Goal: Task Accomplishment & Management: Use online tool/utility

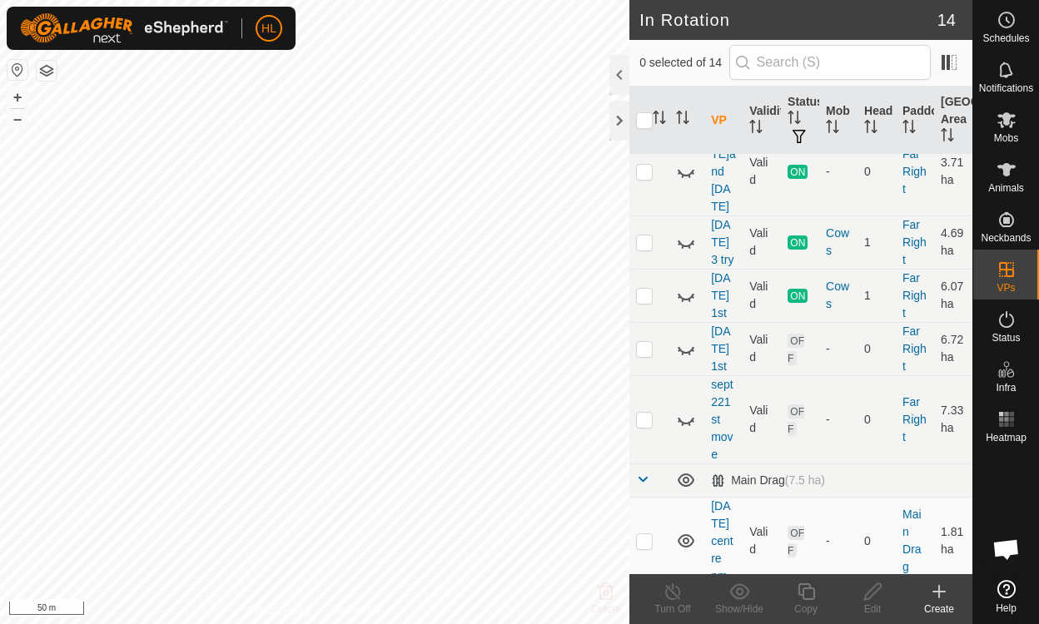
scroll to position [286, 0]
checkbox input "true"
click at [876, 589] on icon at bounding box center [872, 592] width 21 height 20
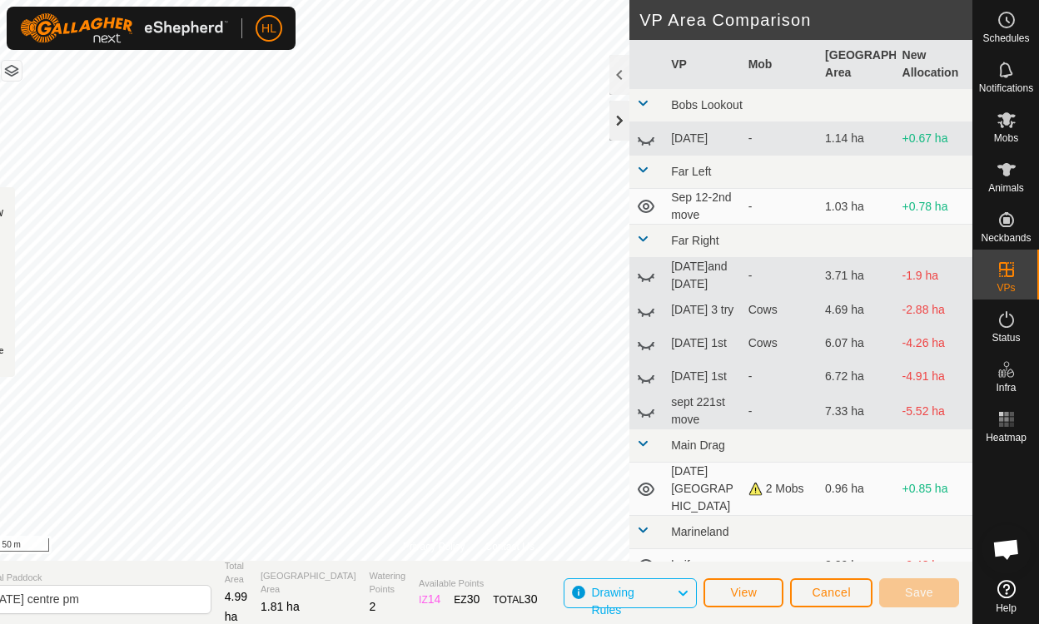
click at [622, 111] on div at bounding box center [619, 121] width 20 height 40
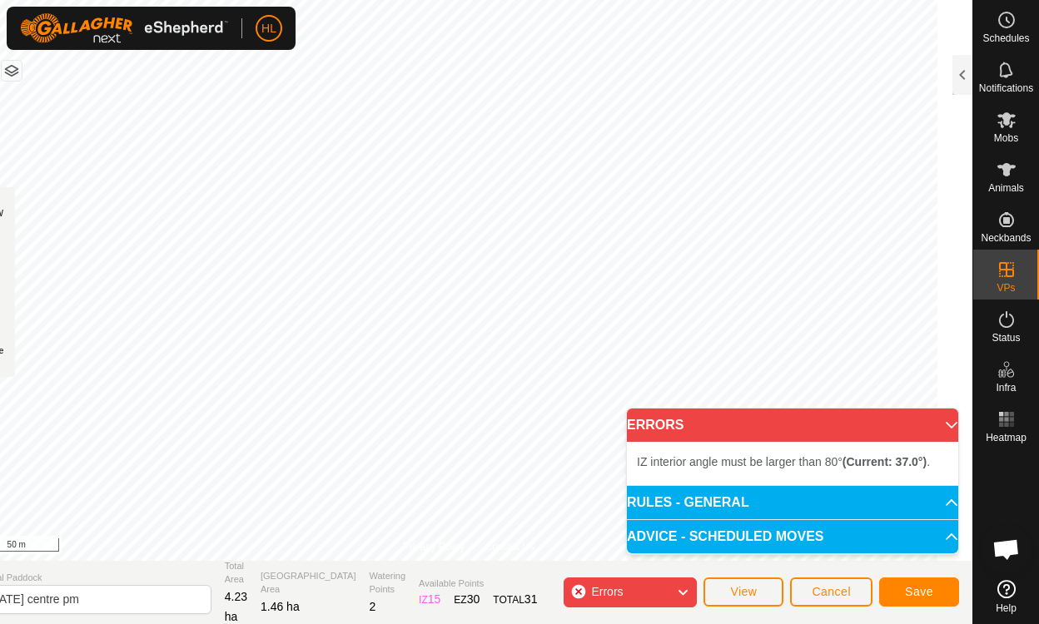
click at [491, 552] on div "Privacy Policy Contact Us" at bounding box center [469, 546] width 132 height 15
click at [491, 546] on div "Privacy Policy Contact Us" at bounding box center [469, 546] width 132 height 15
click at [586, 361] on div "Privacy Policy Contact Us Status: OFF Type: Inclusion Zone + – ⇧ i 50 m" at bounding box center [468, 280] width 1007 height 561
click at [489, 544] on div "Privacy Policy Contact Us" at bounding box center [469, 546] width 132 height 15
click at [491, 549] on div "Privacy Policy Contact Us" at bounding box center [469, 546] width 132 height 15
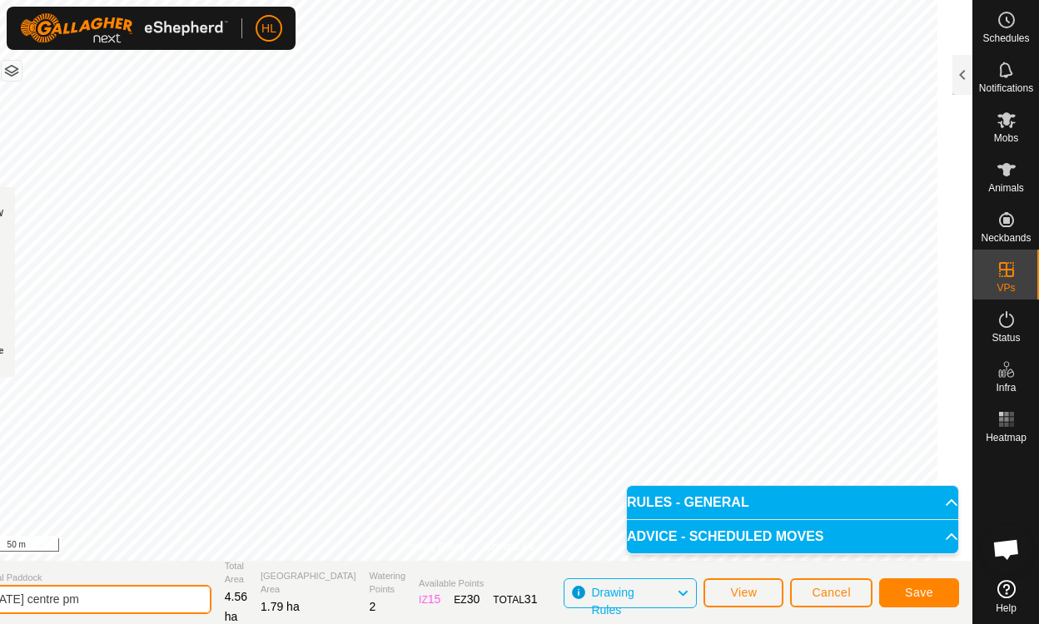
click at [97, 600] on input "[DATE] centre pm" at bounding box center [94, 599] width 233 height 29
click at [96, 601] on input "sept 22 centre2 pm" at bounding box center [94, 599] width 233 height 29
type input "sept 22 centre 2 pm"
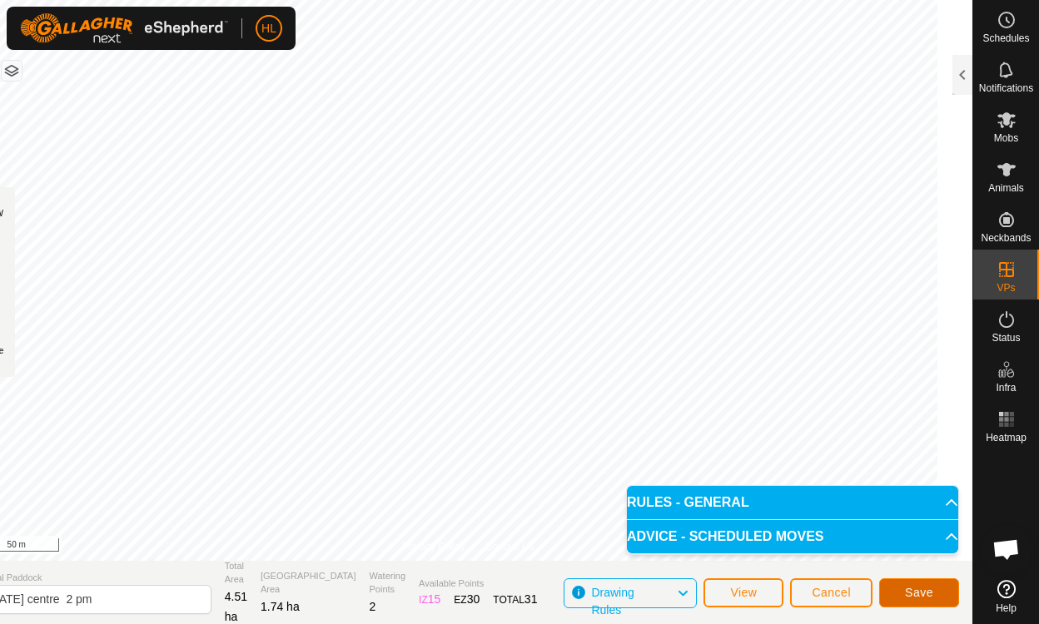
click at [919, 593] on span "Save" at bounding box center [919, 592] width 28 height 13
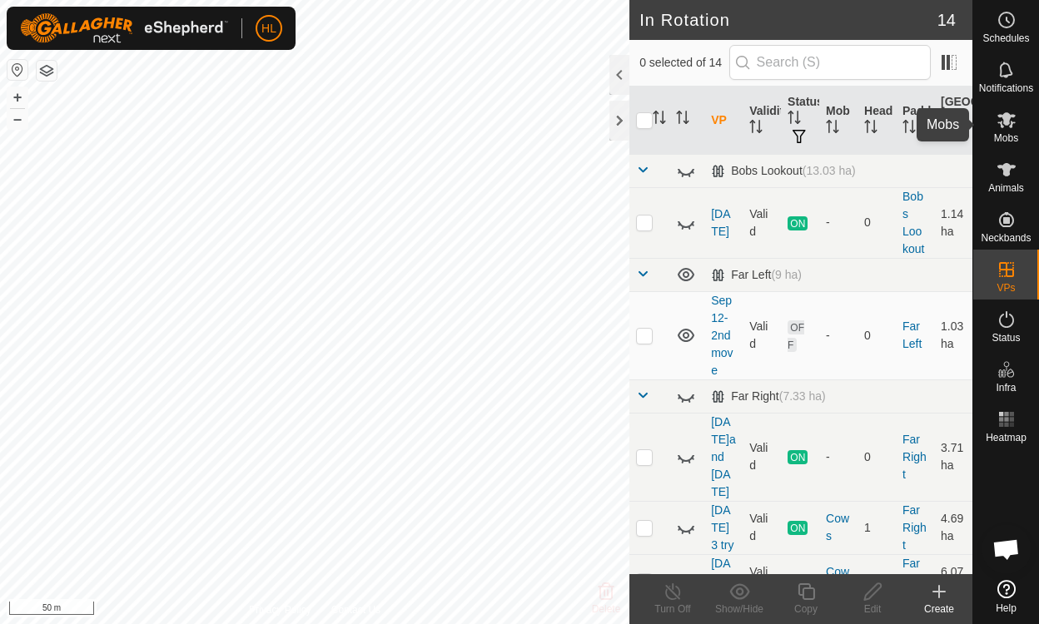
click at [1005, 125] on icon at bounding box center [1006, 120] width 18 height 16
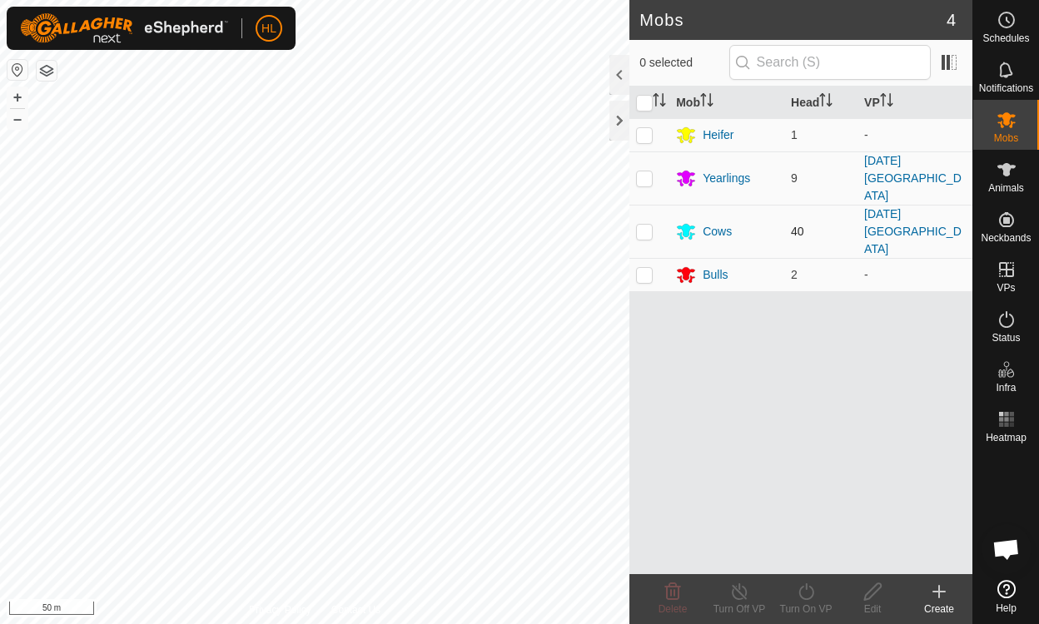
click at [641, 225] on p-checkbox at bounding box center [644, 231] width 17 height 13
checkbox input "true"
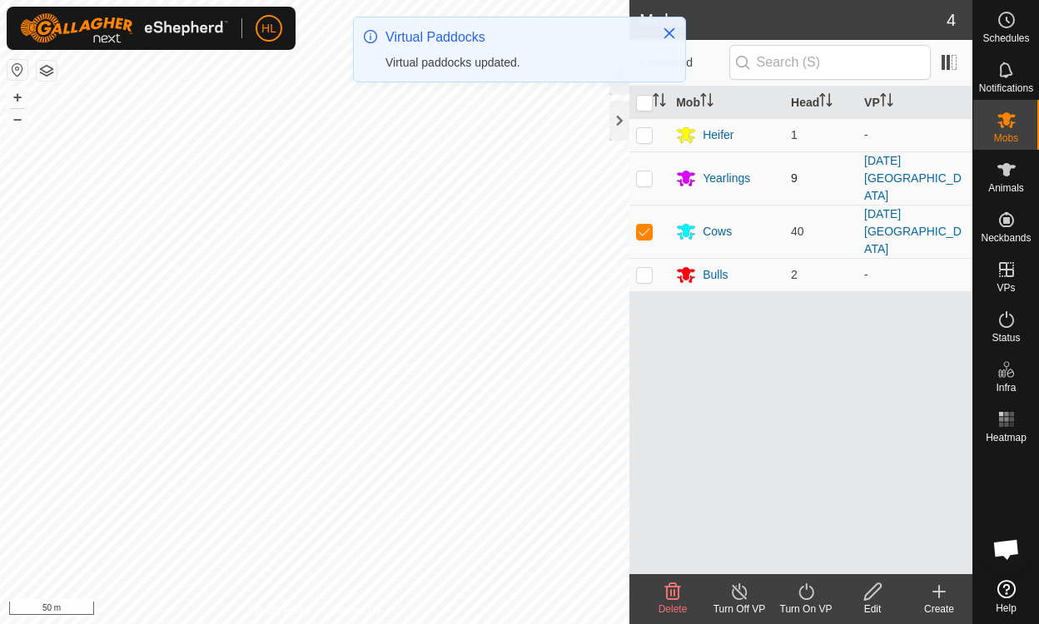
drag, startPoint x: 641, startPoint y: 211, endPoint x: 644, endPoint y: 168, distance: 43.4
click at [644, 168] on tbody "Heifer 1 - Yearlings 9 sept 23 1st centre field Cows 40 sept 23 1st centre fiel…" at bounding box center [800, 204] width 343 height 173
click at [644, 171] on p-checkbox at bounding box center [644, 177] width 17 height 13
checkbox input "true"
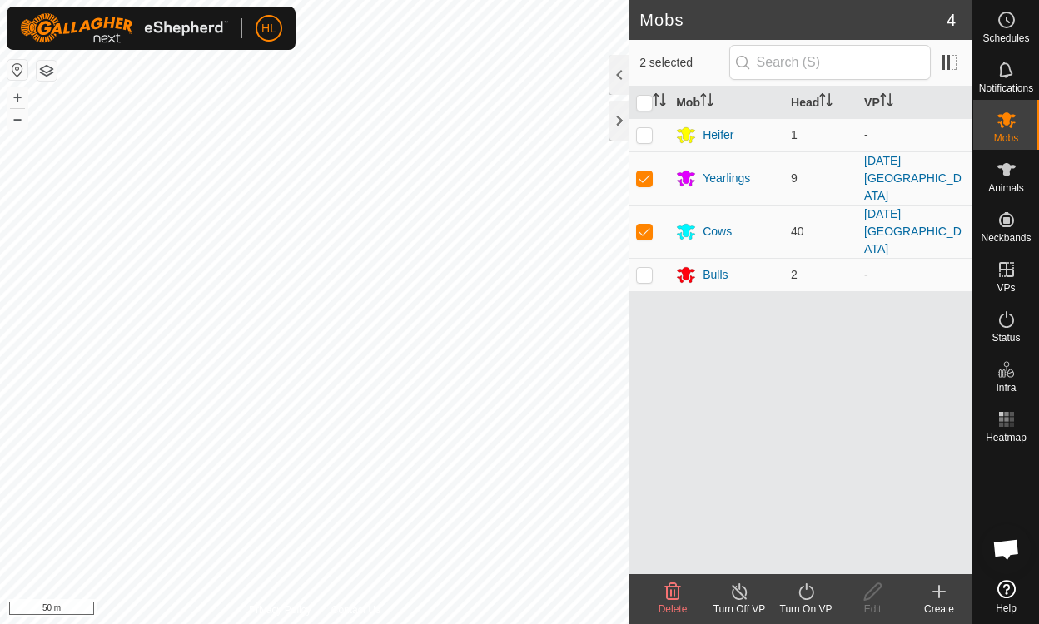
click at [807, 585] on icon at bounding box center [806, 592] width 21 height 20
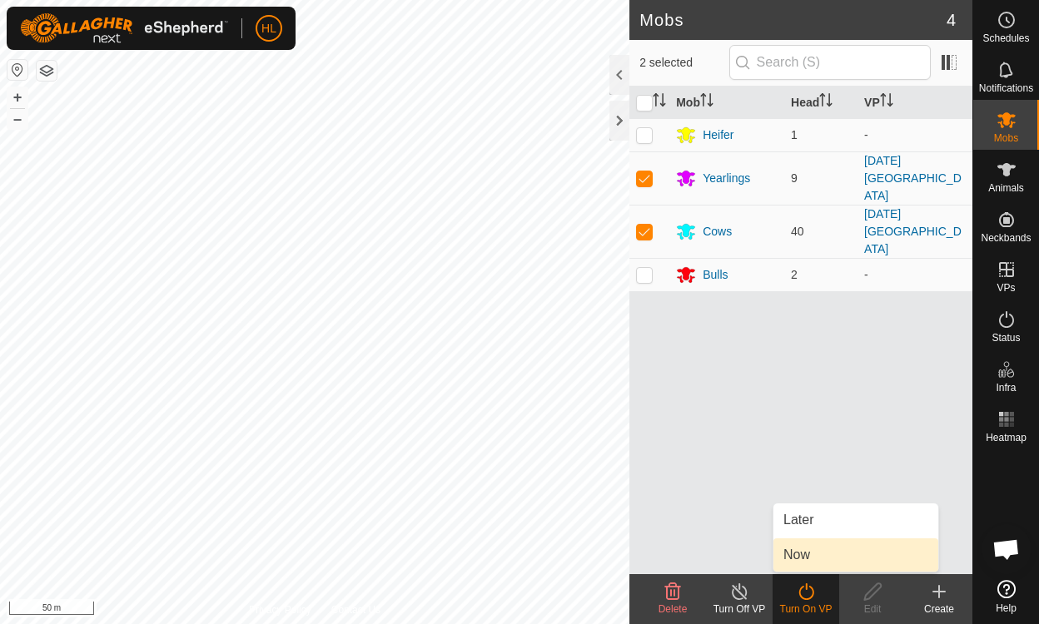
click at [807, 554] on link "Now" at bounding box center [855, 555] width 165 height 33
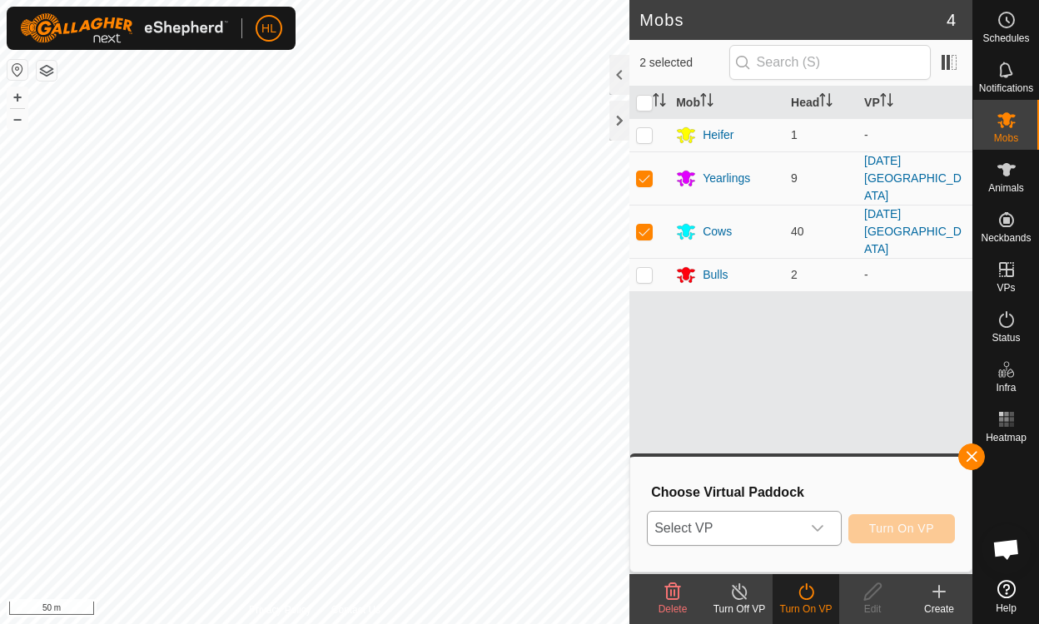
click at [823, 529] on icon "dropdown trigger" at bounding box center [817, 528] width 13 height 13
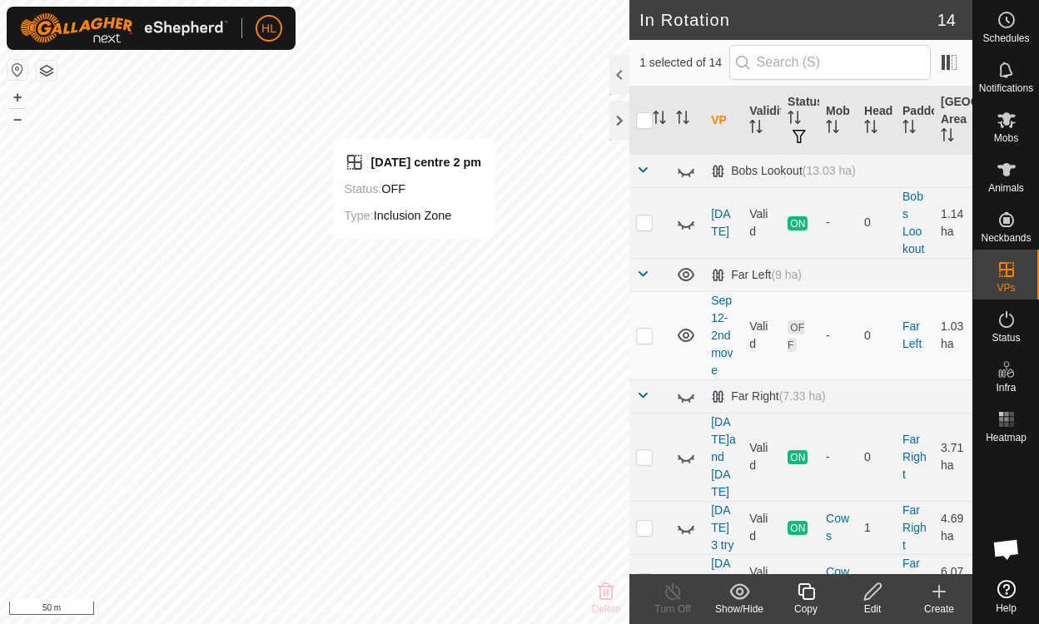
click at [1003, 136] on span "Mobs" at bounding box center [1006, 138] width 24 height 10
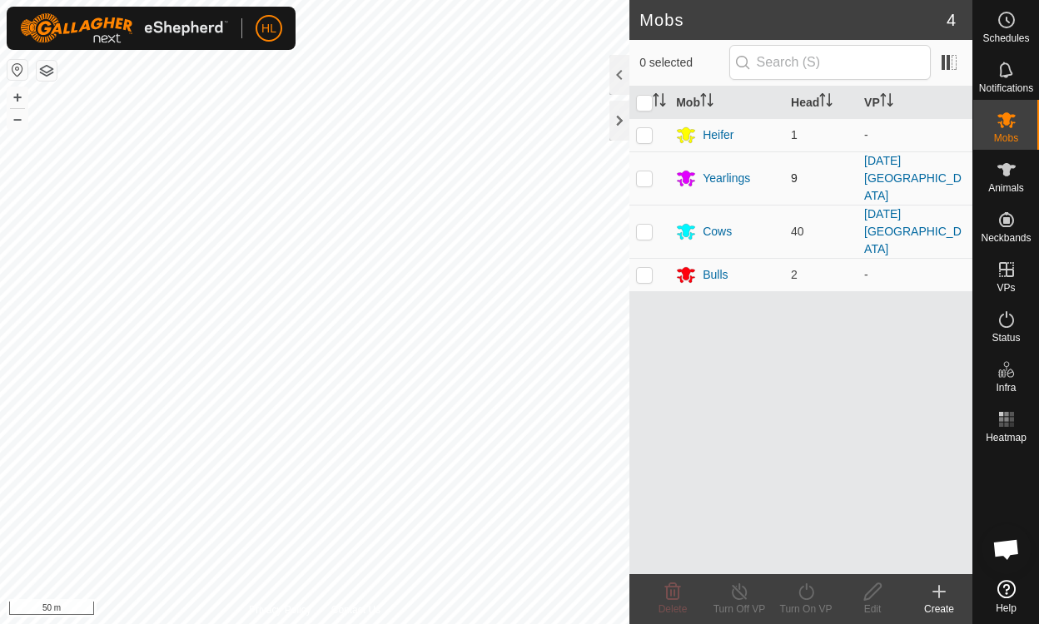
click at [643, 171] on p-checkbox at bounding box center [644, 177] width 17 height 13
checkbox input "true"
click at [638, 225] on p-checkbox at bounding box center [644, 231] width 17 height 13
checkbox input "true"
click at [808, 594] on icon at bounding box center [806, 592] width 21 height 20
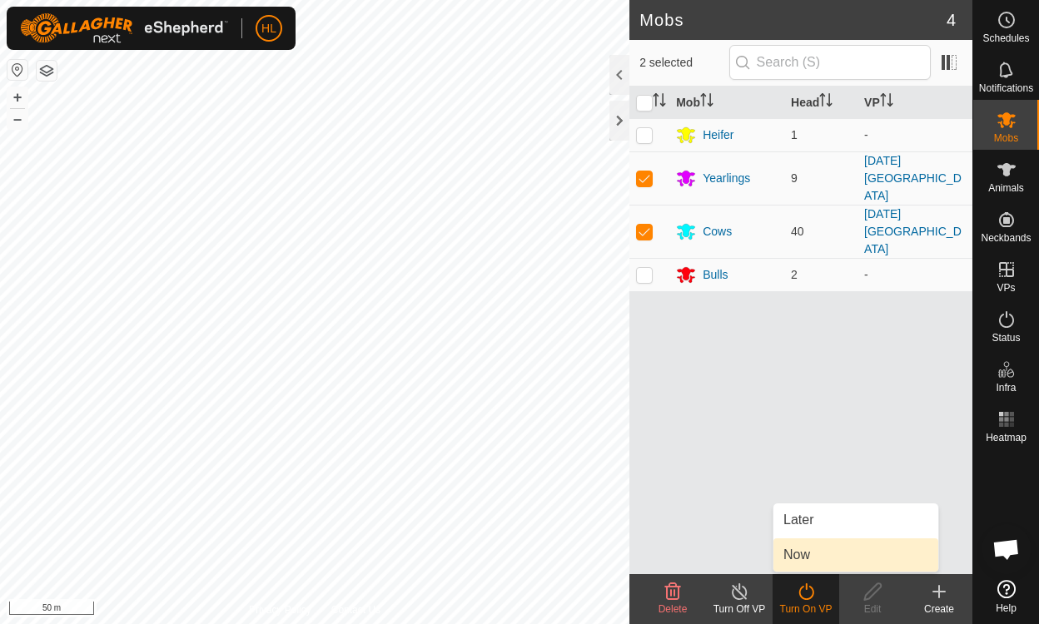
click at [802, 558] on link "Now" at bounding box center [855, 555] width 165 height 33
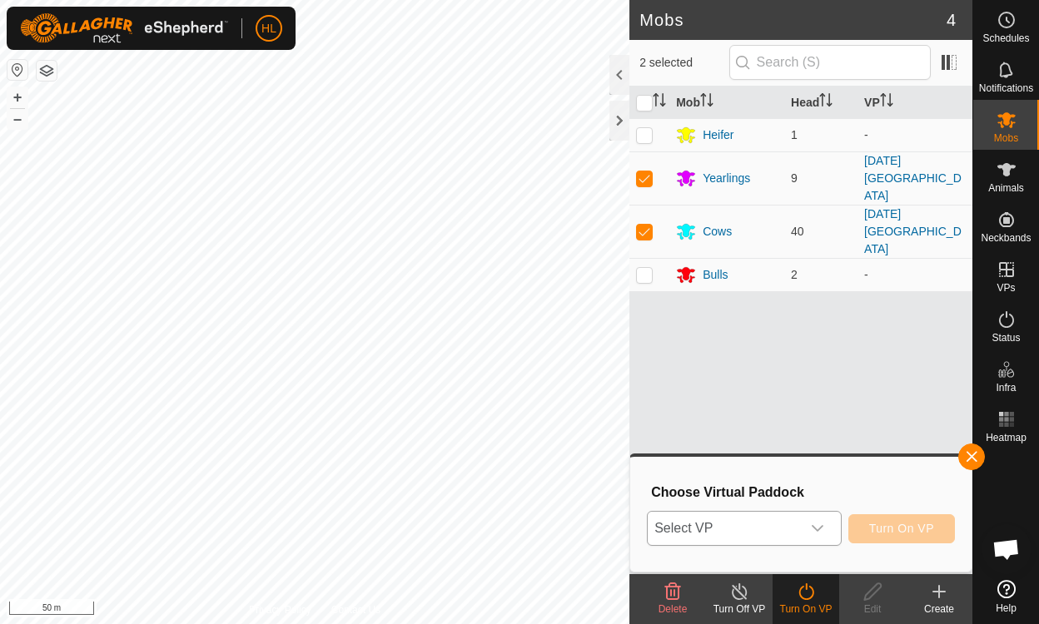
click at [822, 525] on icon "dropdown trigger" at bounding box center [817, 528] width 13 height 13
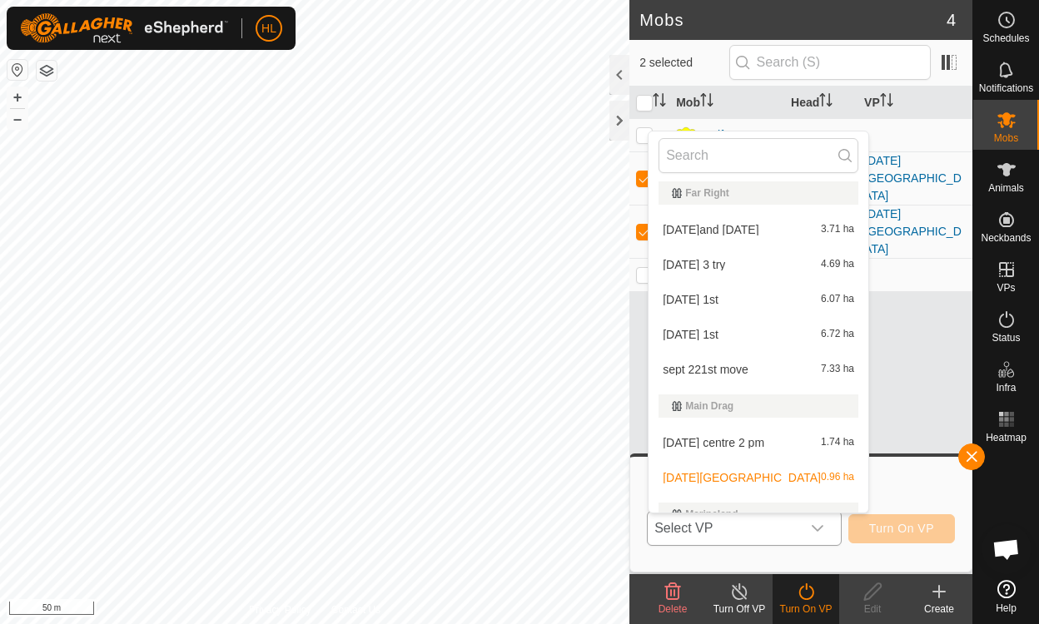
scroll to position [156, 0]
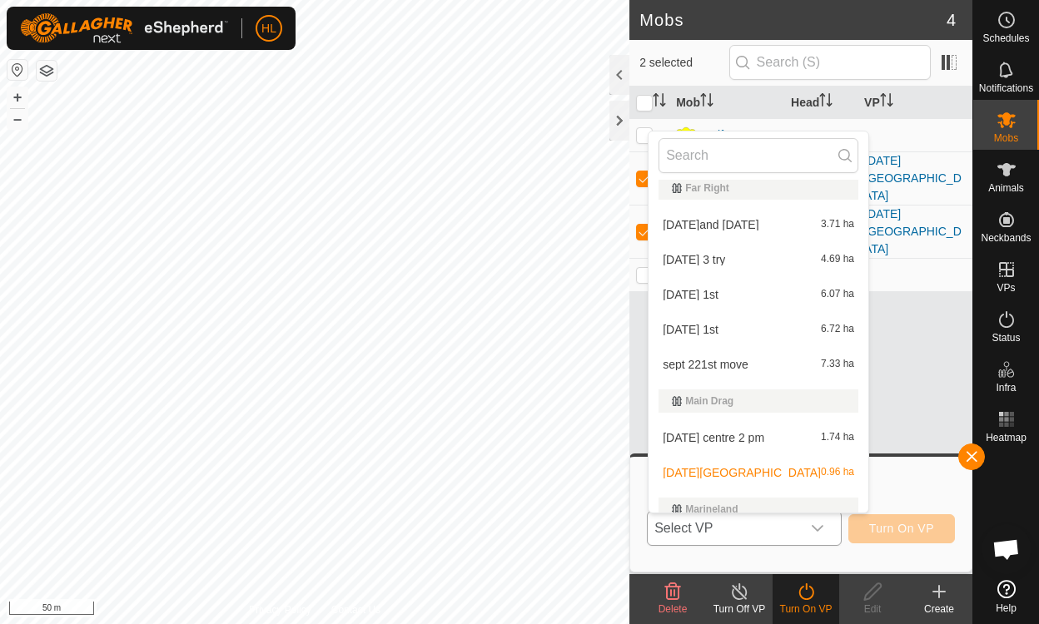
click at [724, 436] on li "sept 22 centre 2 pm 1.74 ha" at bounding box center [758, 437] width 220 height 33
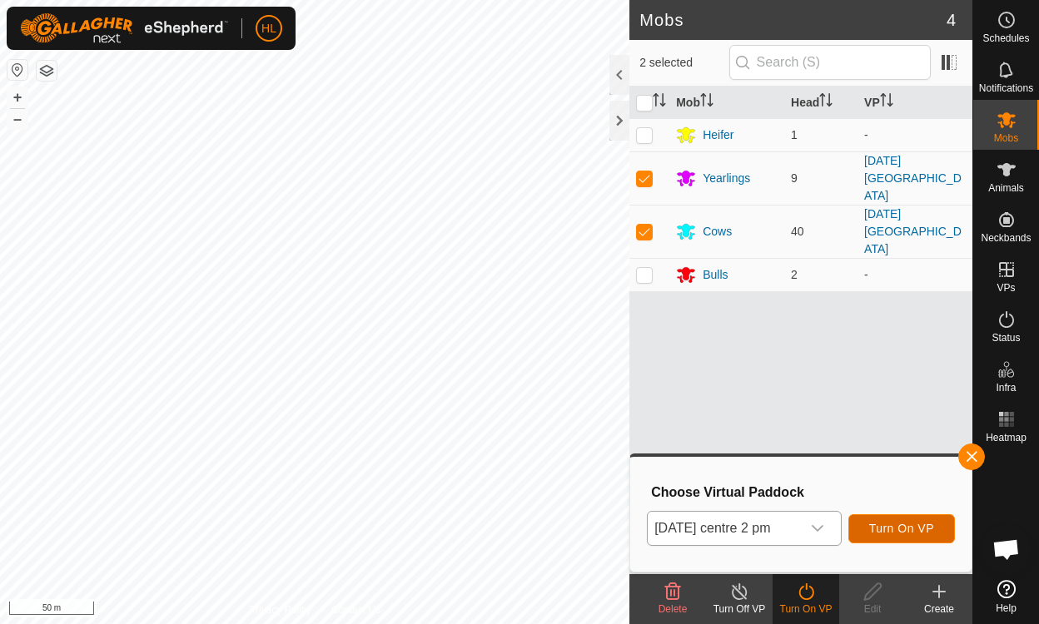
click at [882, 524] on span "Turn On VP" at bounding box center [901, 528] width 65 height 13
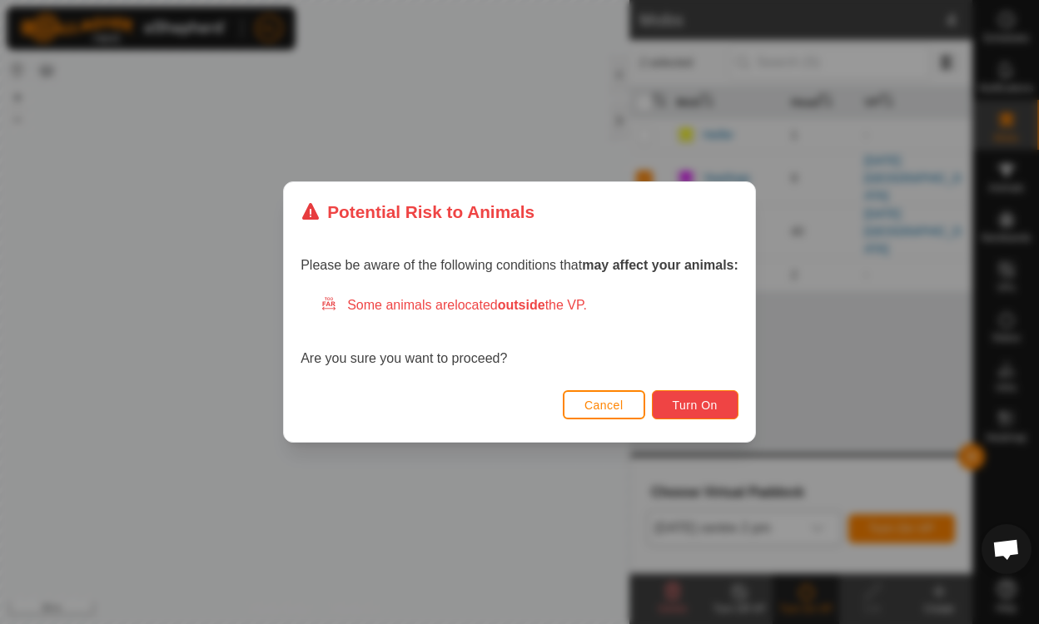
click at [696, 405] on span "Turn On" at bounding box center [695, 405] width 45 height 13
